Goal: Information Seeking & Learning: Learn about a topic

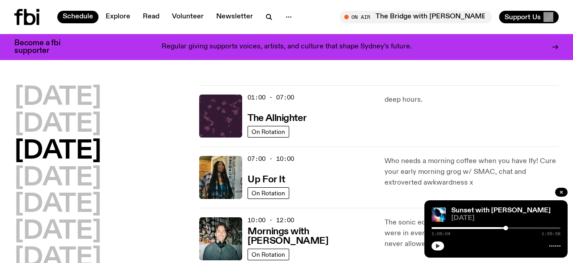
click at [438, 247] on icon "button" at bounding box center [438, 246] width 4 height 4
click at [441, 244] on button "button" at bounding box center [438, 245] width 13 height 9
click at [441, 247] on button "button" at bounding box center [438, 245] width 13 height 9
click at [440, 246] on icon "button" at bounding box center [437, 245] width 5 height 5
click at [438, 242] on button "button" at bounding box center [438, 245] width 13 height 9
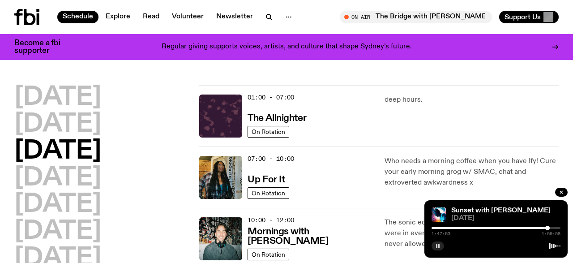
click at [438, 246] on rect "button" at bounding box center [438, 246] width 1 height 4
click at [440, 248] on button "button" at bounding box center [438, 245] width 13 height 9
click at [561, 191] on icon "button" at bounding box center [561, 191] width 5 height 5
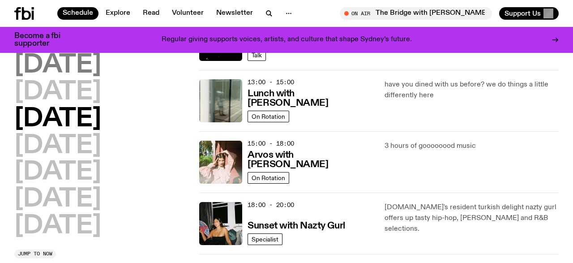
click at [80, 71] on h2 "[DATE]" at bounding box center [57, 65] width 87 height 25
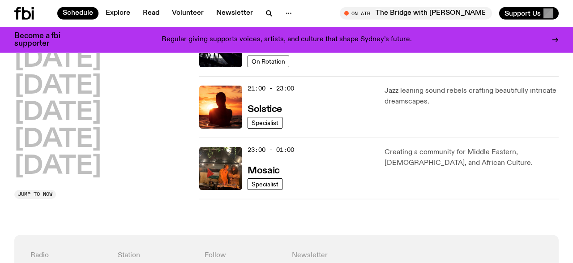
scroll to position [489, 0]
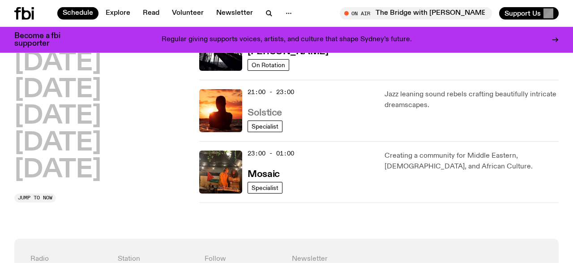
click at [251, 107] on link "Solstice" at bounding box center [265, 112] width 34 height 11
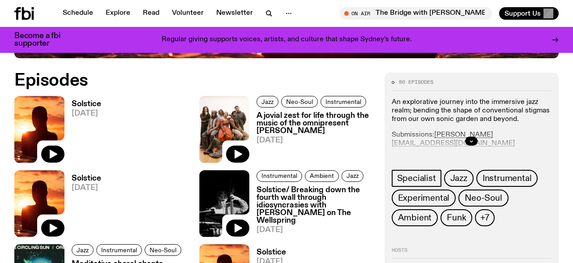
scroll to position [341, 0]
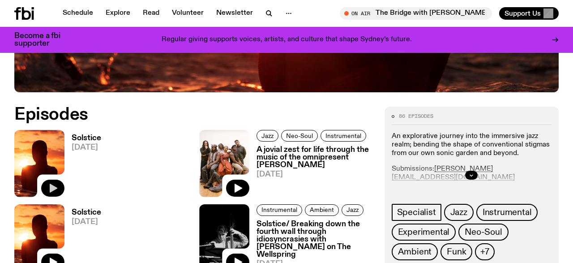
click at [50, 182] on button "button" at bounding box center [52, 188] width 23 height 17
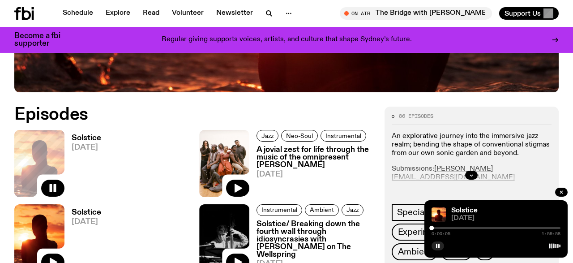
click at [373, 192] on link "A jovial zest for life through the music of the omnipresent Kokoroko [DATE]" at bounding box center [311, 171] width 124 height 51
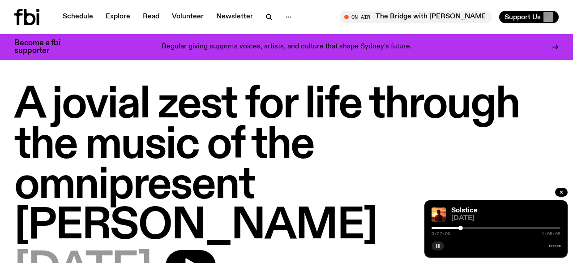
click at [441, 248] on button "button" at bounding box center [438, 245] width 13 height 9
